Goal: Task Accomplishment & Management: Manage account settings

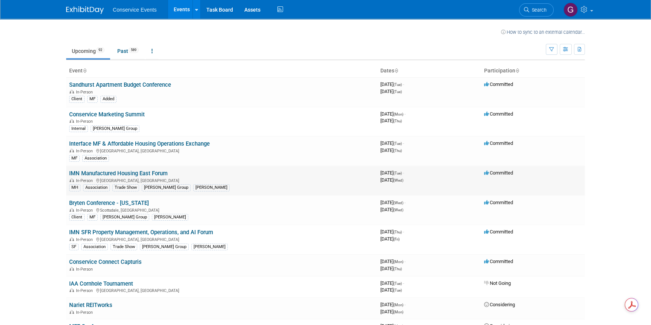
click at [151, 171] on link "IMN Manufactured Housing East Forum" at bounding box center [118, 173] width 98 height 7
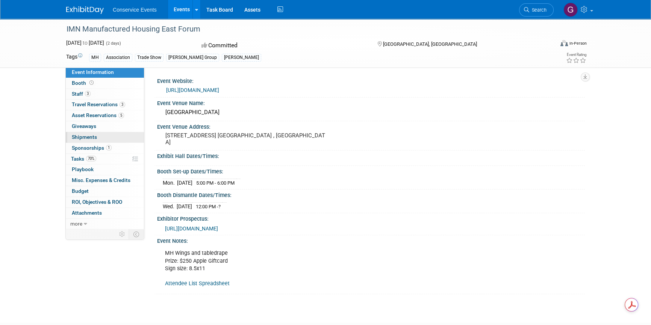
click at [87, 135] on span "Shipments 0" at bounding box center [84, 137] width 25 height 6
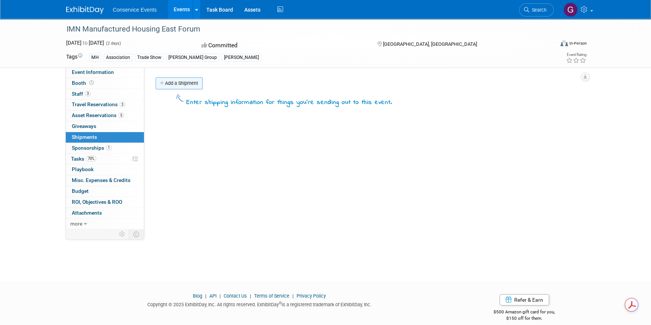
click at [176, 80] on link "Add a Shipment" at bounding box center [179, 83] width 47 height 12
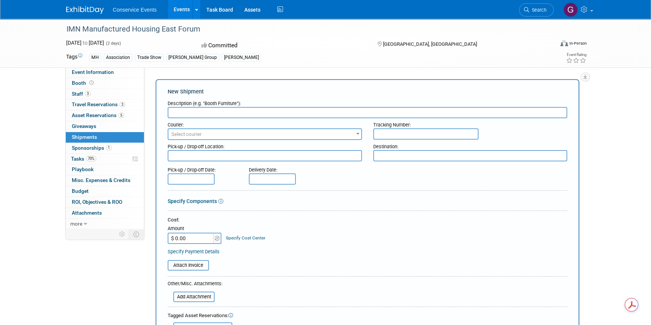
click at [389, 133] on input "text" at bounding box center [425, 133] width 105 height 11
paste input "883511510736"
type input "883511510736"
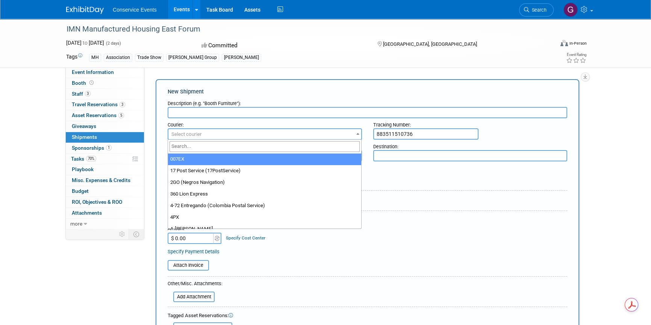
click at [264, 129] on span "Select courier" at bounding box center [264, 134] width 193 height 11
click at [221, 147] on input "search" at bounding box center [264, 146] width 190 height 11
type input "fed"
select select "206"
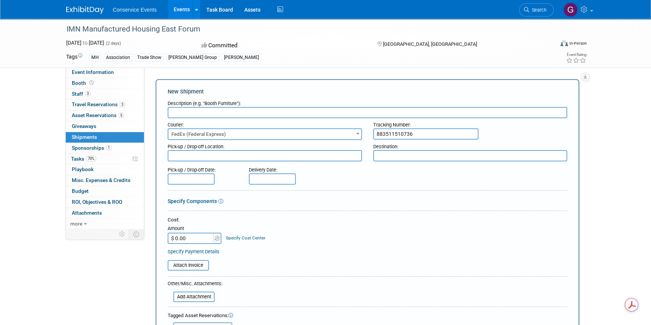
click at [210, 115] on input "text" at bounding box center [367, 112] width 399 height 11
type input "Ship to"
click at [228, 157] on textarea at bounding box center [265, 155] width 194 height 11
type textarea "Taylor CLE"
click at [392, 158] on textarea at bounding box center [470, 155] width 194 height 11
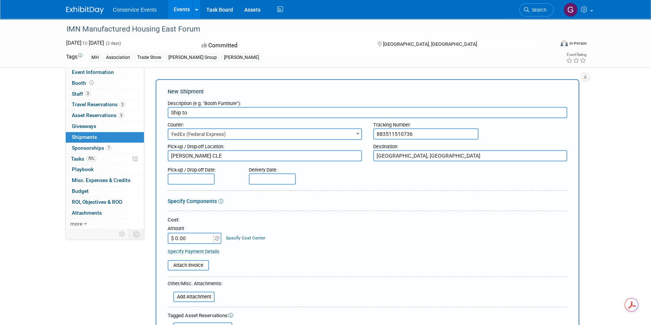
type textarea "[GEOGRAPHIC_DATA], [GEOGRAPHIC_DATA]"
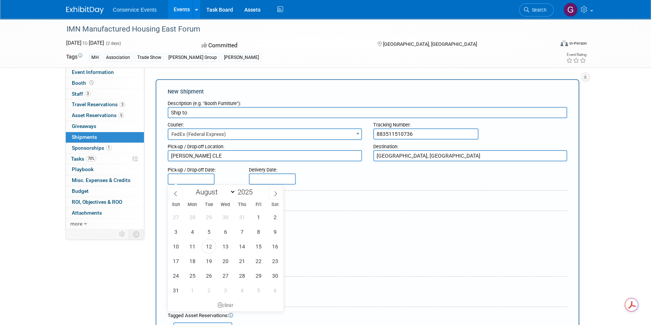
click at [195, 178] on input "text" at bounding box center [191, 179] width 47 height 11
click at [225, 244] on span "13" at bounding box center [225, 246] width 15 height 15
type input "Aug 13, 2025"
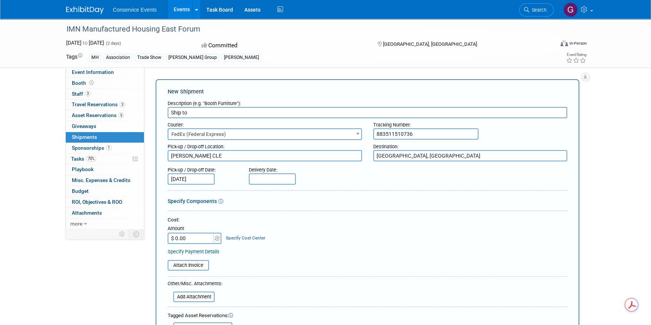
click at [259, 178] on input "text" at bounding box center [272, 179] width 47 height 11
click at [338, 246] on span "15" at bounding box center [339, 246] width 15 height 15
type input "Aug 15, 2025"
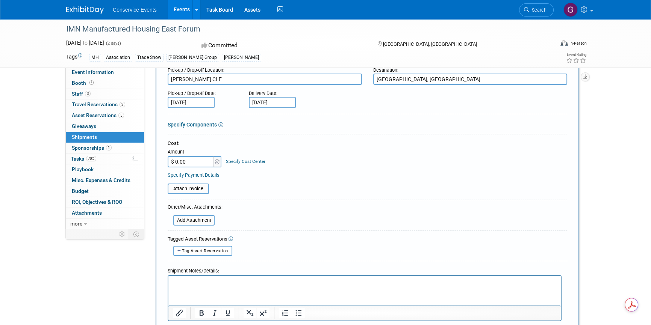
scroll to position [136, 0]
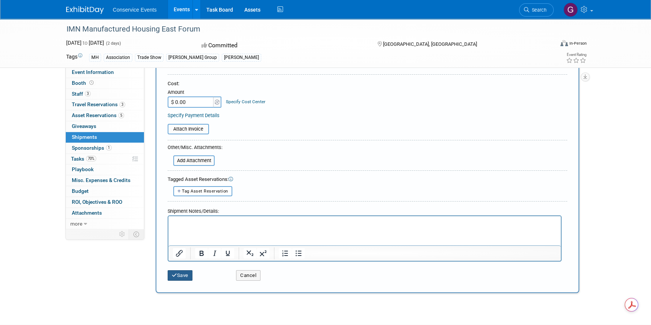
click at [183, 277] on button "Save" at bounding box center [180, 276] width 25 height 11
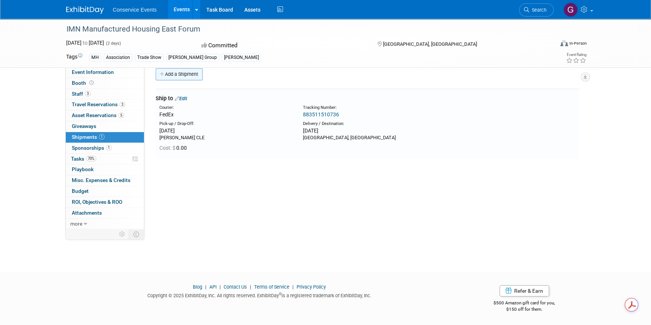
click at [184, 76] on link "Add a Shipment" at bounding box center [179, 74] width 47 height 12
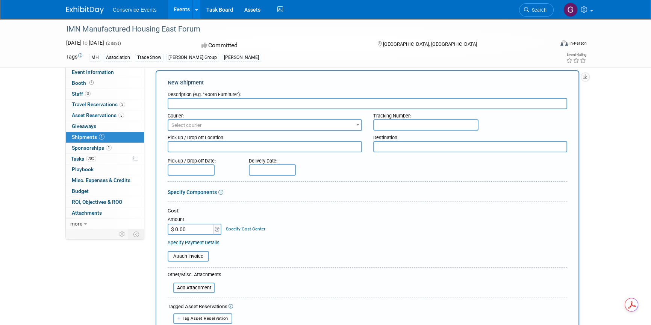
scroll to position [0, 0]
click at [204, 100] on input "text" at bounding box center [367, 103] width 399 height 11
type input "Return all properties"
click at [183, 122] on span "Select courier" at bounding box center [186, 125] width 30 height 6
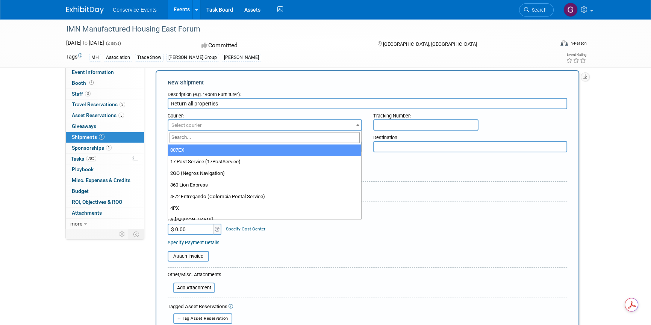
click at [187, 132] on input "search" at bounding box center [264, 137] width 190 height 11
click at [185, 136] on input "search" at bounding box center [264, 137] width 190 height 11
type input "fed"
select select "206"
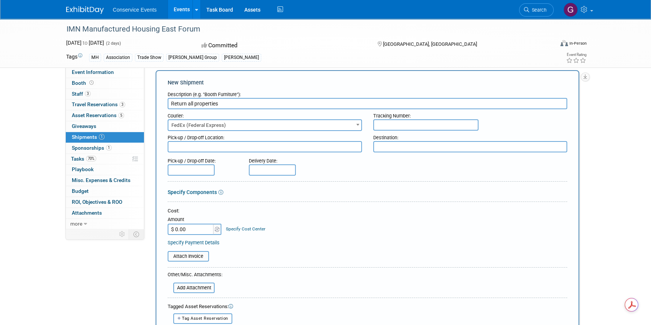
click at [395, 125] on input "text" at bounding box center [425, 124] width 105 height 11
type input "817927026638"
click at [394, 146] on textarea at bounding box center [470, 146] width 194 height 11
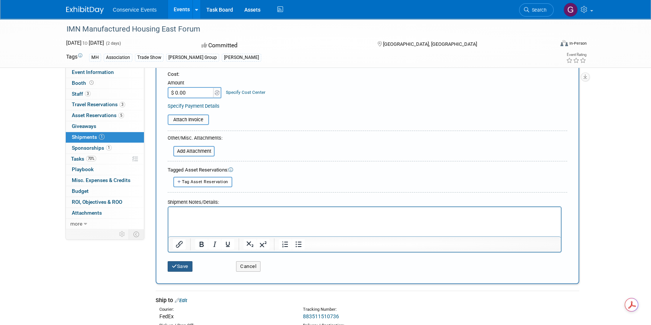
type textarea "Taylor CLE"
click at [178, 263] on button "Save" at bounding box center [180, 266] width 25 height 11
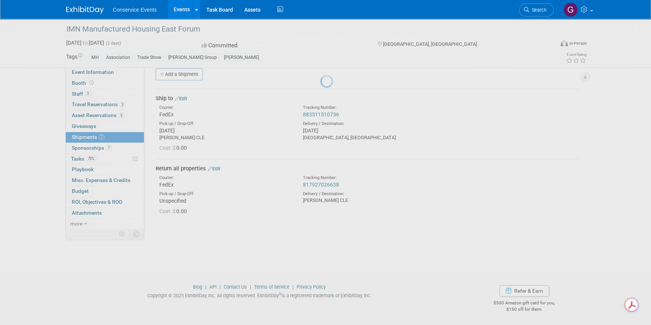
scroll to position [9, 0]
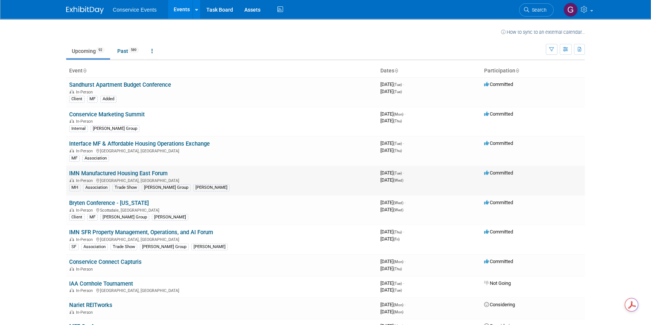
click at [154, 173] on link "IMN Manufactured Housing East Forum" at bounding box center [118, 173] width 98 height 7
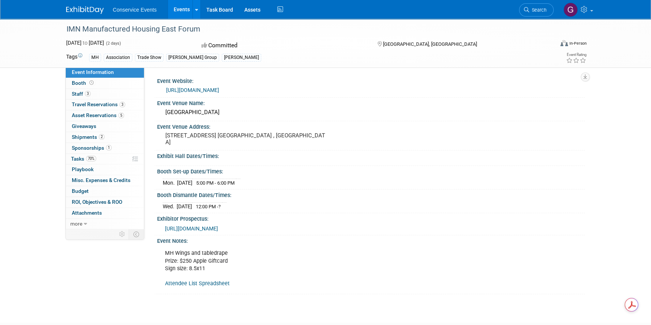
click at [177, 9] on link "Events" at bounding box center [181, 9] width 27 height 19
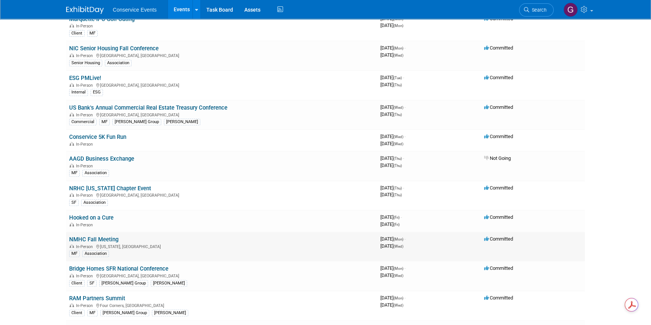
scroll to position [410, 0]
click at [123, 106] on link "US Bank's Annual Commercial Real Estate Treasury Conference" at bounding box center [148, 108] width 158 height 7
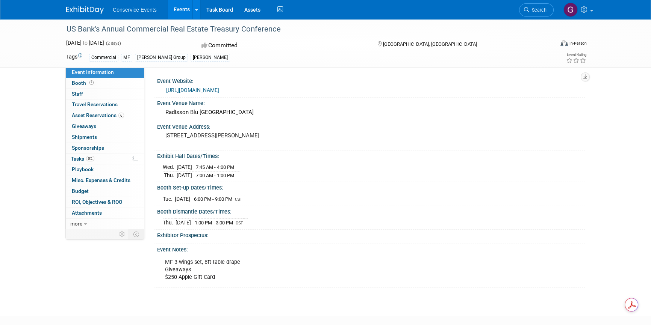
click at [203, 90] on link "https://web.cvent.com/event/72714a1f-d3f4-4eb7-a641-a7b722295389/summary?RefId=…" at bounding box center [192, 90] width 53 height 6
